Goal: Task Accomplishment & Management: Manage account settings

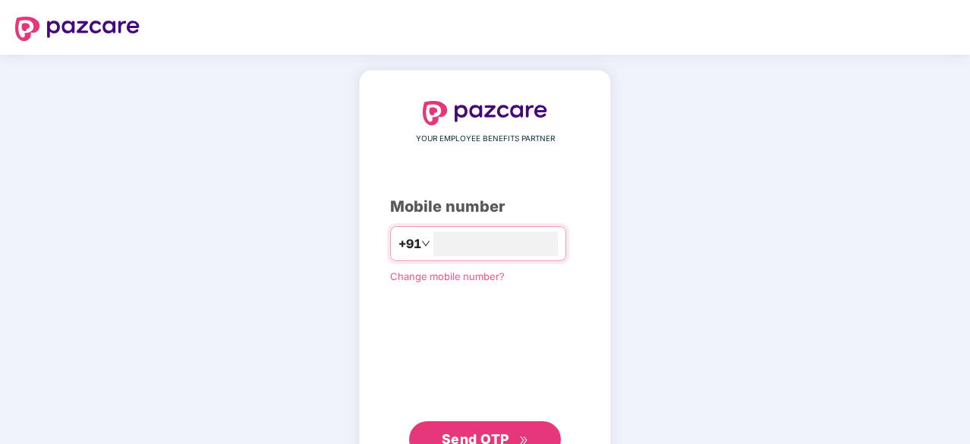
type input "**********"
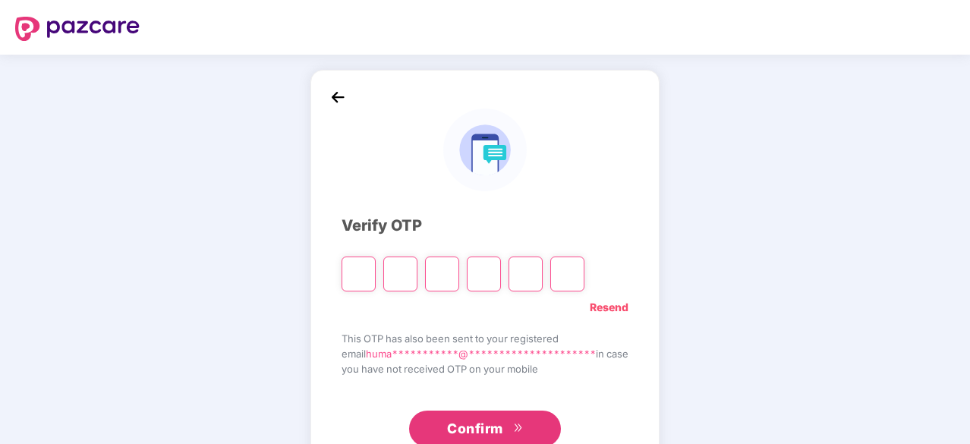
type input "*"
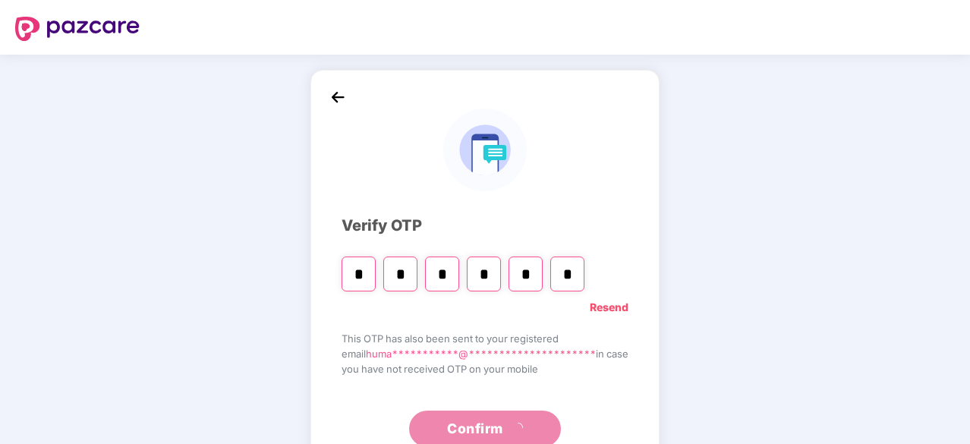
type input "*"
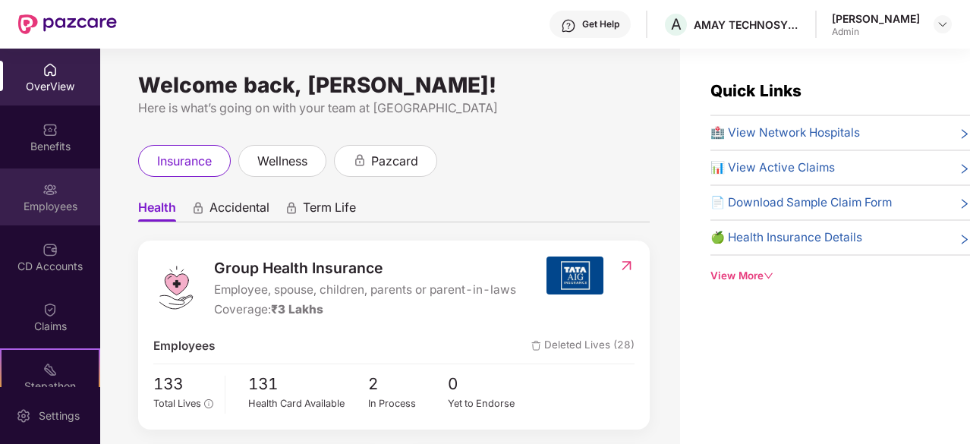
click at [42, 209] on div "Employees" at bounding box center [50, 206] width 100 height 15
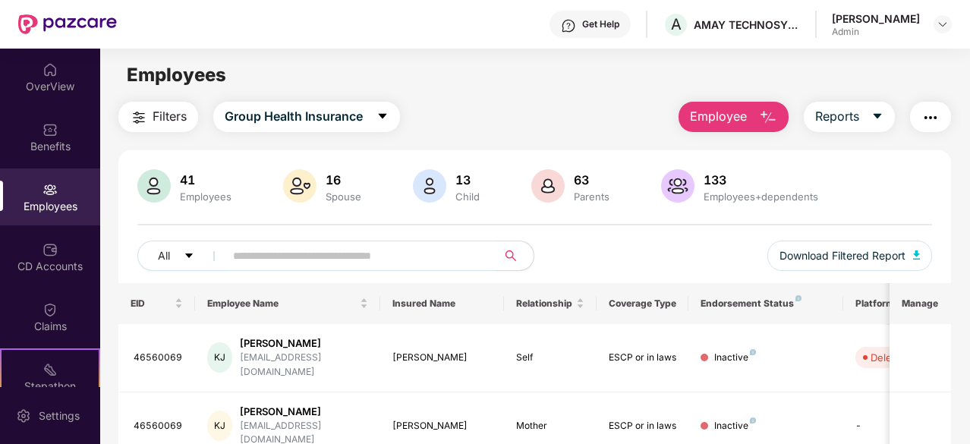
click at [152, 116] on button "Filters" at bounding box center [158, 117] width 80 height 30
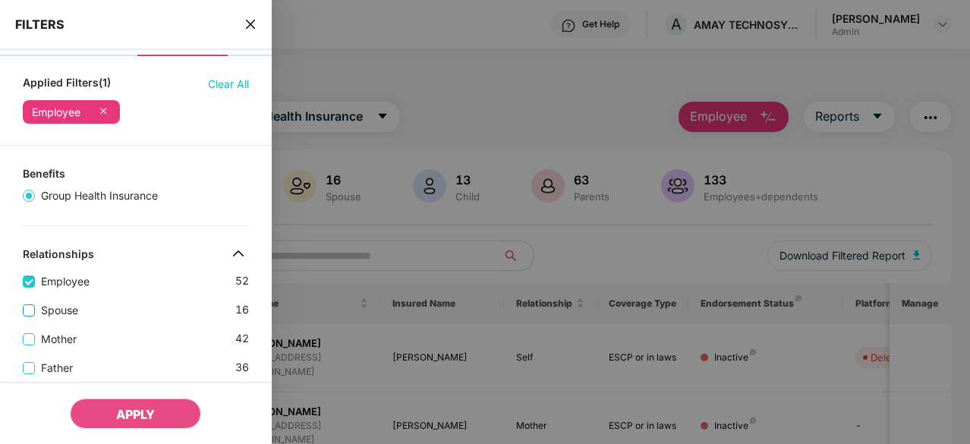
scroll to position [76, 0]
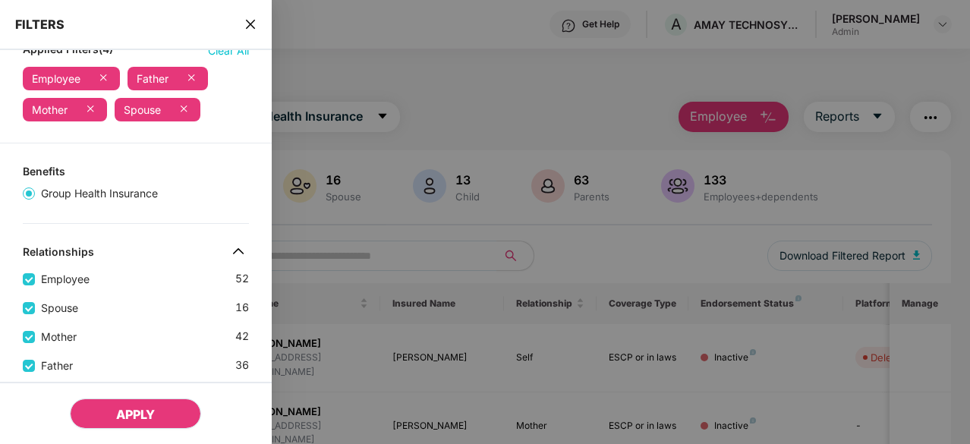
click at [126, 417] on span "APPLY" at bounding box center [135, 414] width 39 height 15
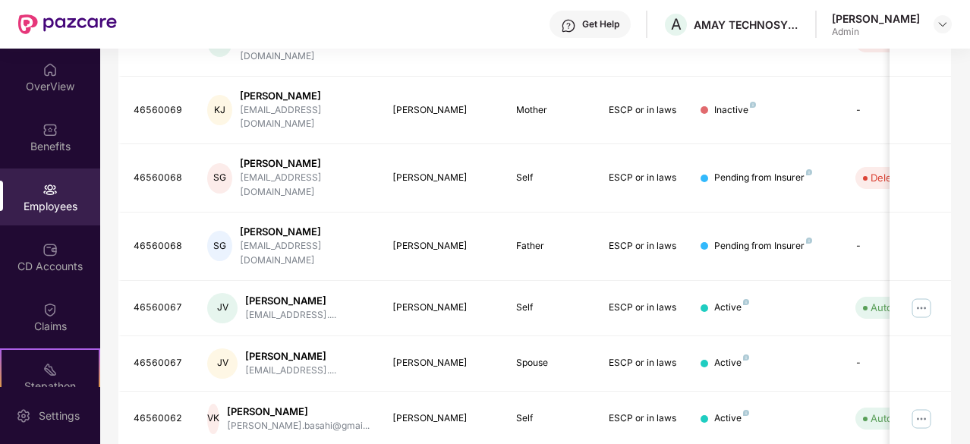
scroll to position [485, 0]
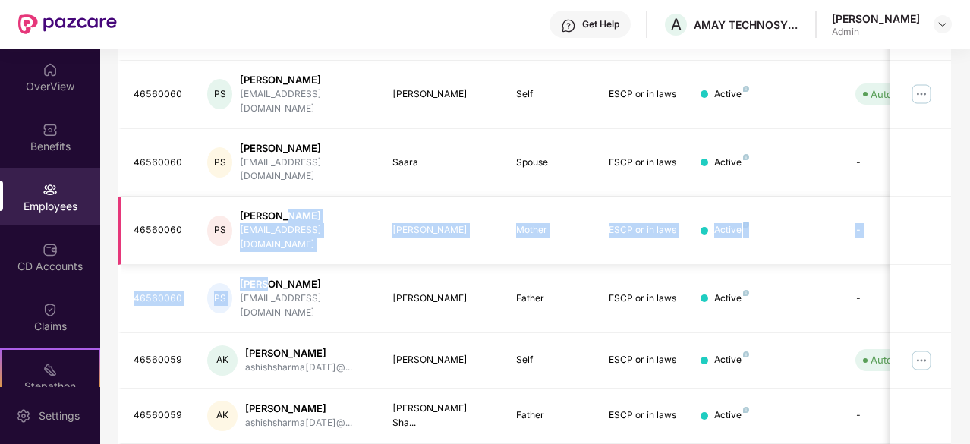
drag, startPoint x: 272, startPoint y: 248, endPoint x: 293, endPoint y: 171, distance: 79.5
click at [290, 178] on tbody "46560063 PM [PERSON_NAME] [EMAIL_ADDRESS]... [PERSON_NAME] Father ESCP or in la…" at bounding box center [611, 141] width 986 height 605
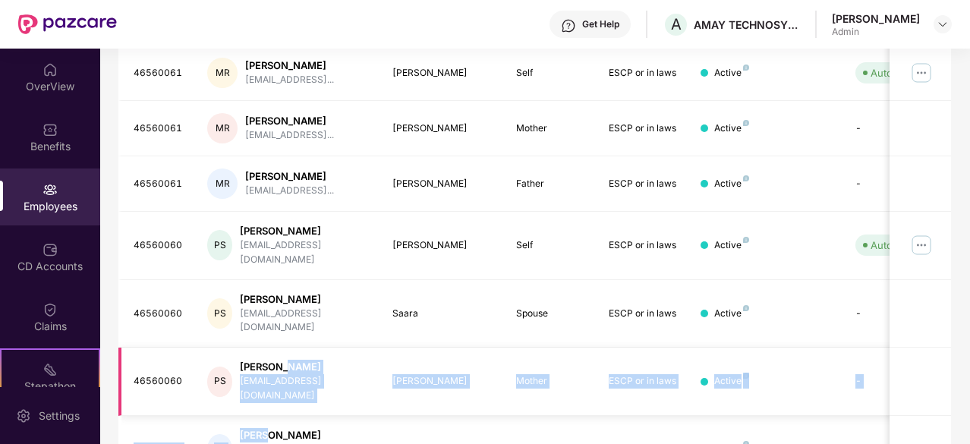
scroll to position [333, 0]
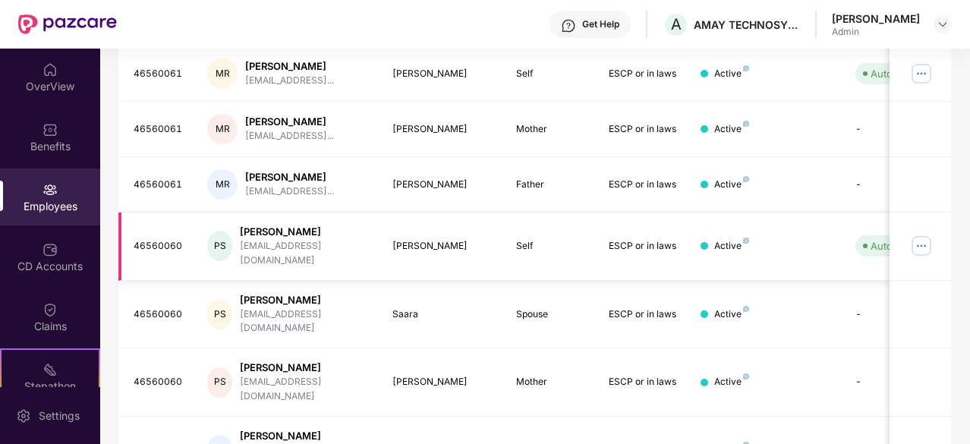
click at [266, 233] on div "[PERSON_NAME]" at bounding box center [304, 232] width 128 height 14
click at [281, 242] on div "[EMAIL_ADDRESS][DOMAIN_NAME]" at bounding box center [304, 253] width 128 height 29
click at [165, 239] on div "46560060" at bounding box center [159, 246] width 50 height 14
click at [918, 235] on img at bounding box center [921, 246] width 24 height 24
